Goal: Task Accomplishment & Management: Use online tool/utility

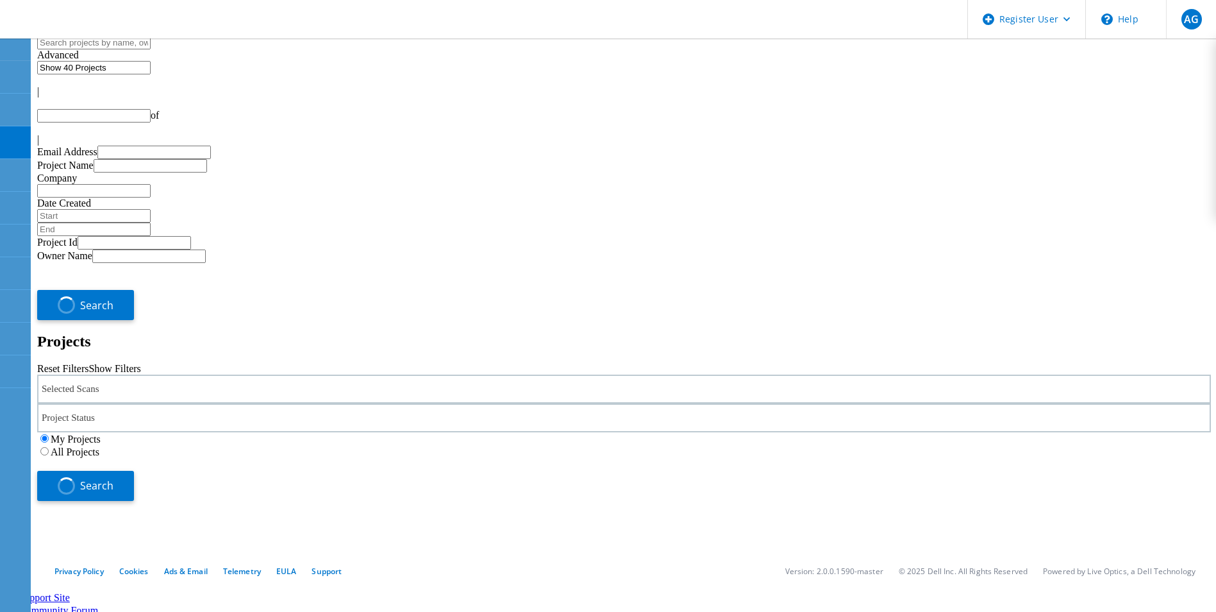
type input "1"
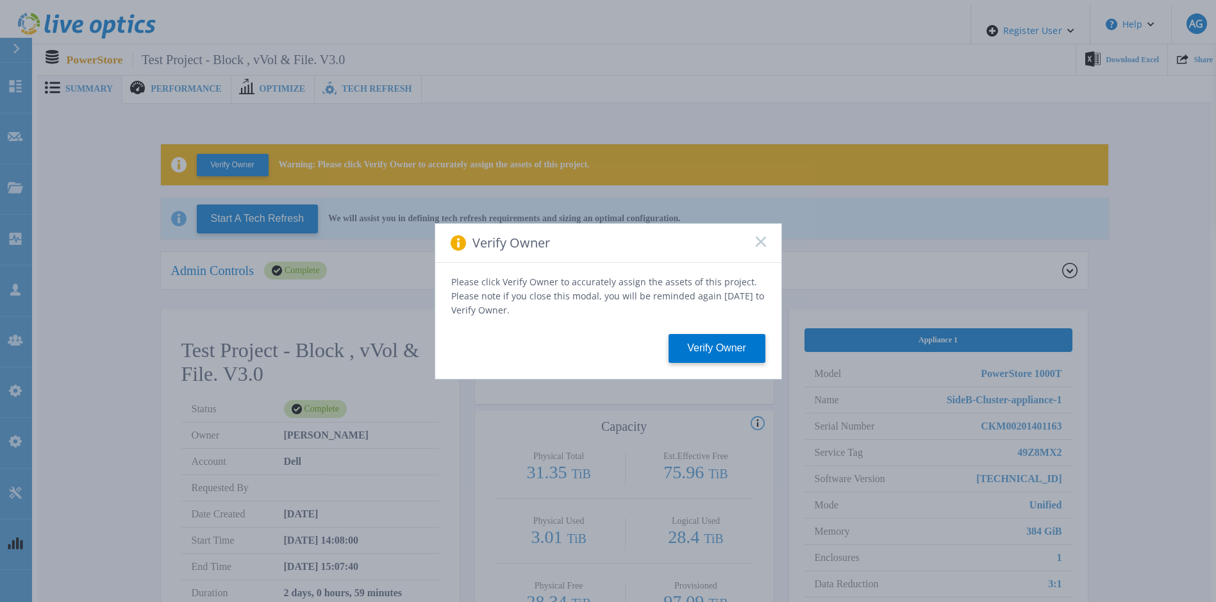
click at [762, 247] on rect at bounding box center [760, 241] width 11 height 11
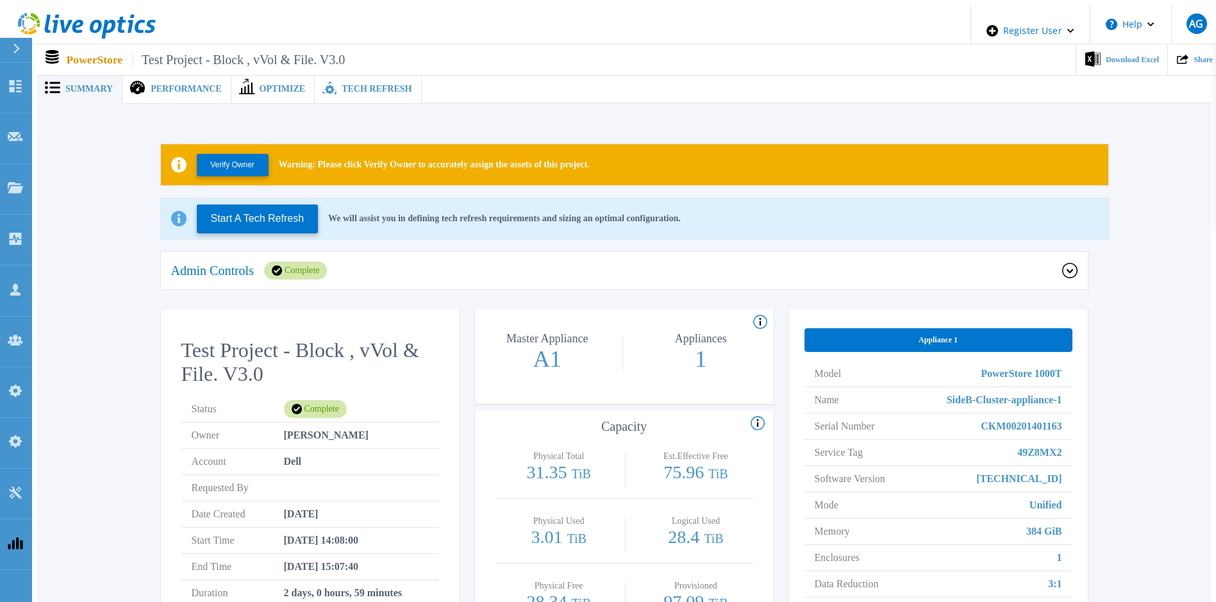
click at [217, 273] on p "Admin Controls" at bounding box center [212, 270] width 83 height 13
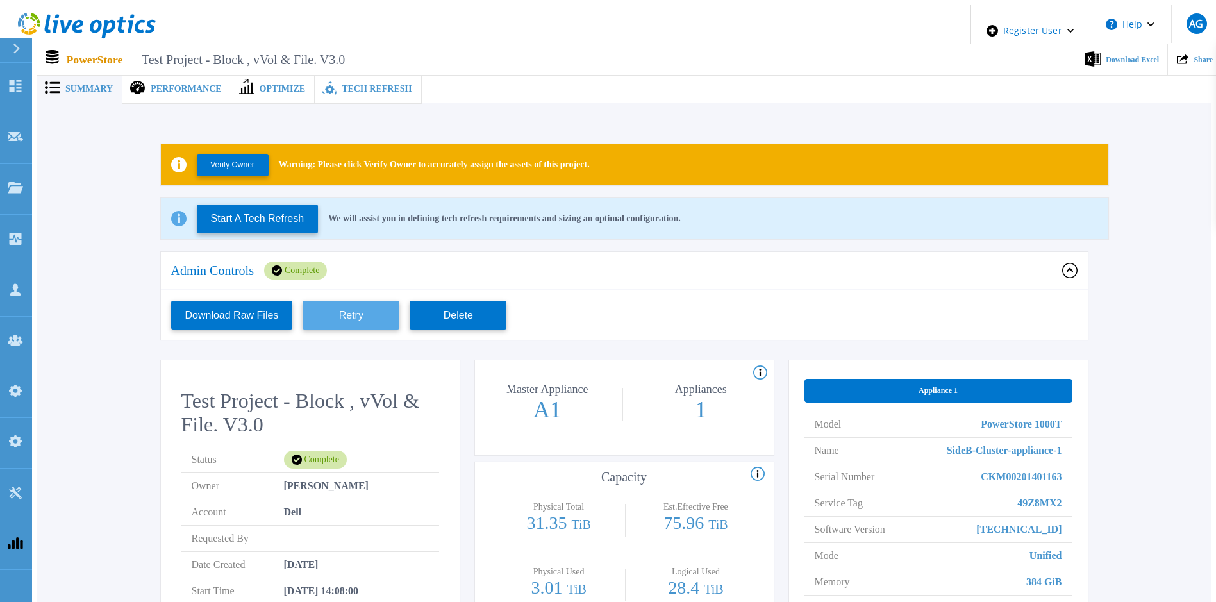
click at [366, 314] on button "Retry" at bounding box center [351, 315] width 97 height 29
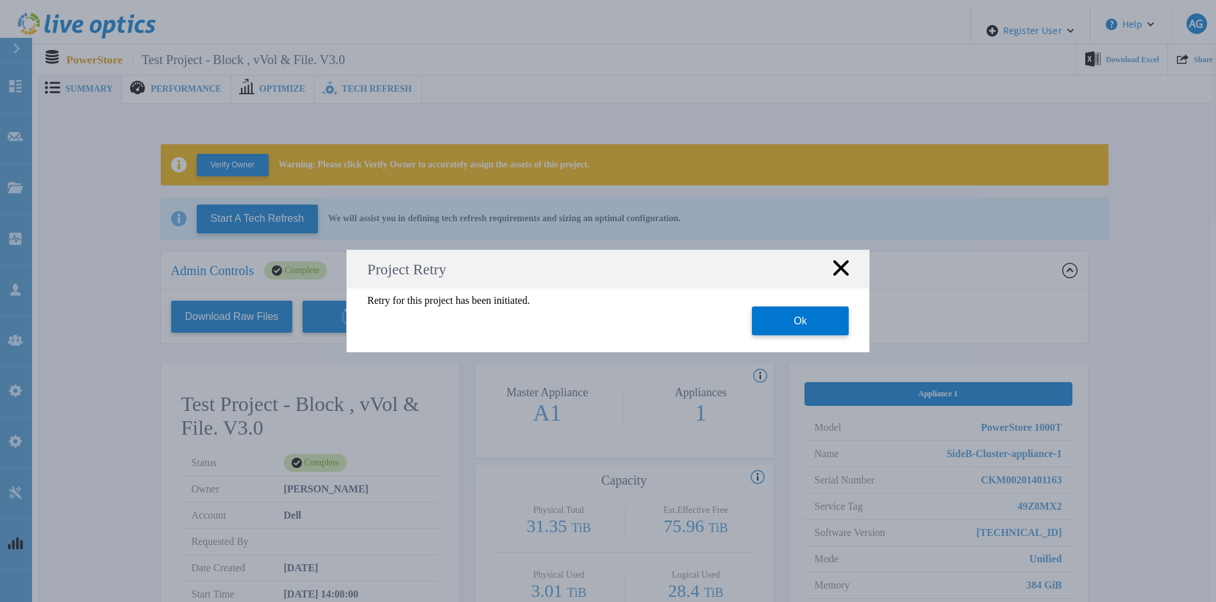
click at [932, 287] on div "Project Retry Retry for this project has been initiated. Ok" at bounding box center [608, 301] width 1216 height 602
click at [837, 274] on icon at bounding box center [841, 267] width 15 height 15
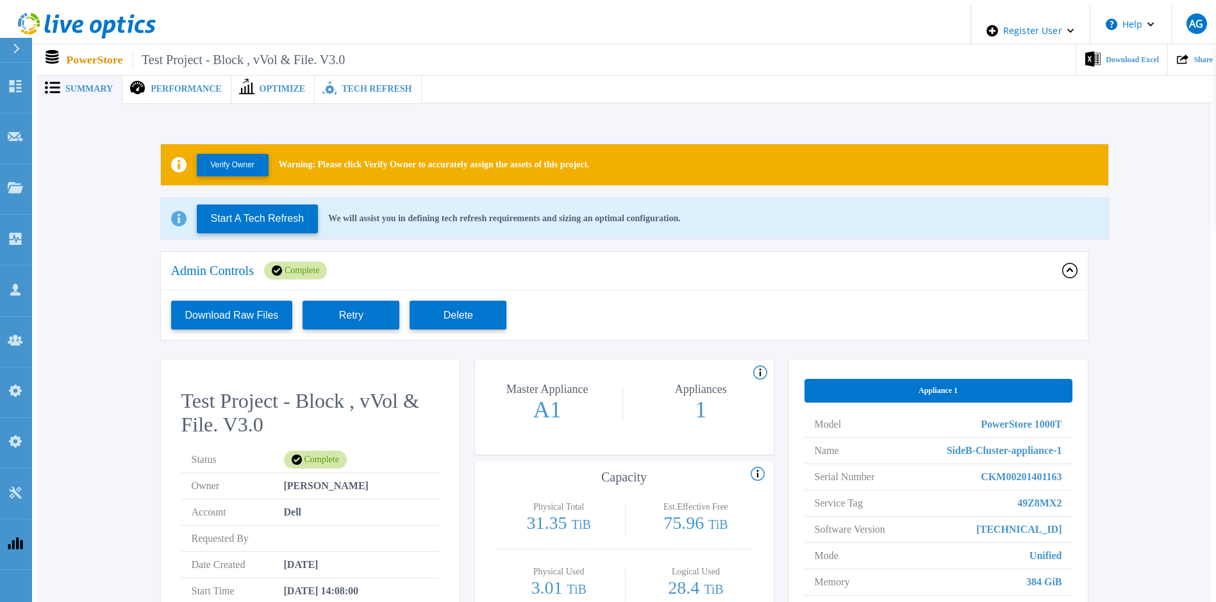
click at [165, 92] on div "Performance" at bounding box center [176, 88] width 108 height 29
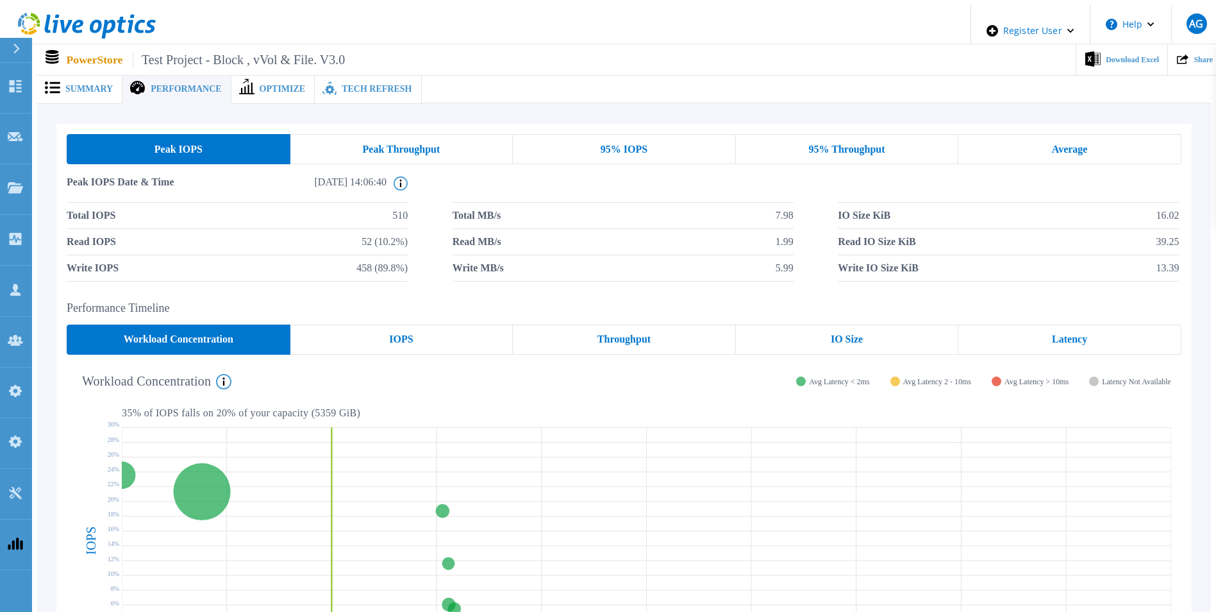
click at [84, 94] on div "Summary" at bounding box center [79, 88] width 85 height 29
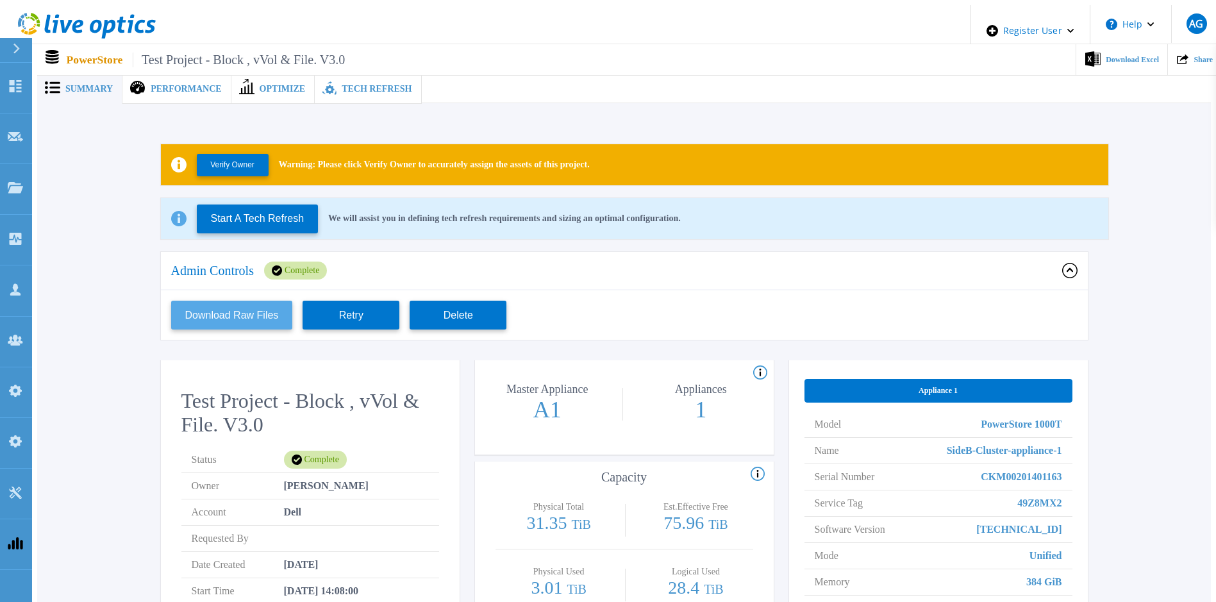
click at [250, 303] on button "Download Raw Files" at bounding box center [232, 315] width 122 height 29
